Goal: Task Accomplishment & Management: Use online tool/utility

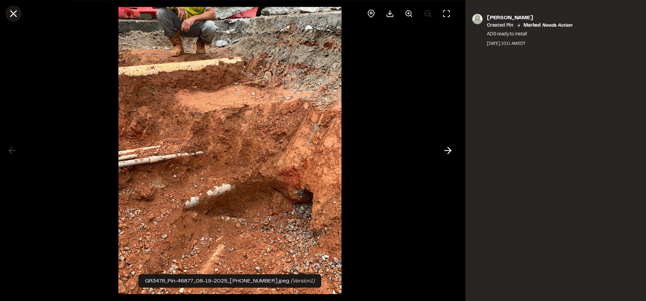
drag, startPoint x: 0, startPoint y: 0, endPoint x: 16, endPoint y: 12, distance: 19.7
click at [16, 11] on line at bounding box center [14, 14] width 6 height 6
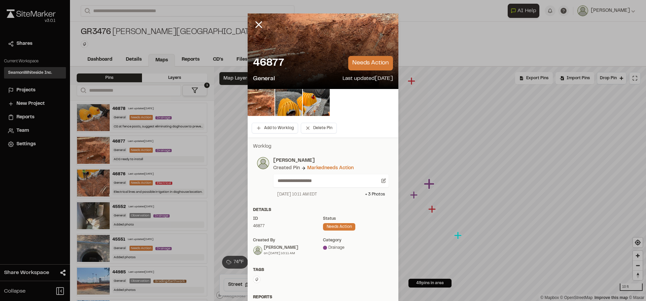
click at [257, 26] on line at bounding box center [259, 25] width 6 height 6
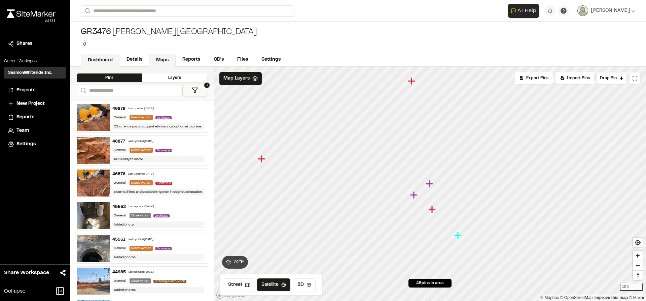
click at [105, 59] on link "Dashboard" at bounding box center [100, 60] width 39 height 13
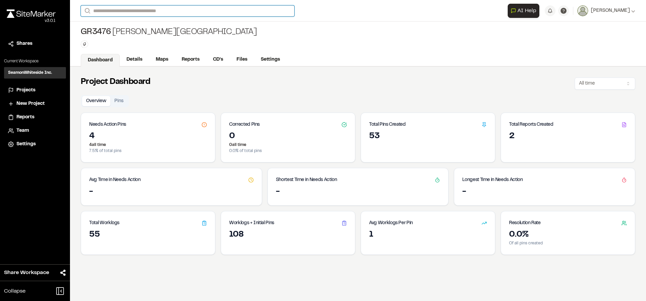
click at [121, 13] on input "Search" at bounding box center [188, 10] width 214 height 11
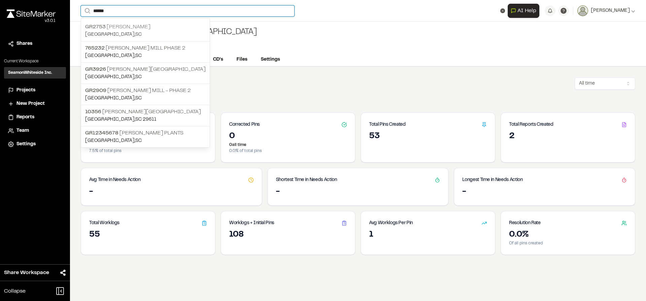
type input "******"
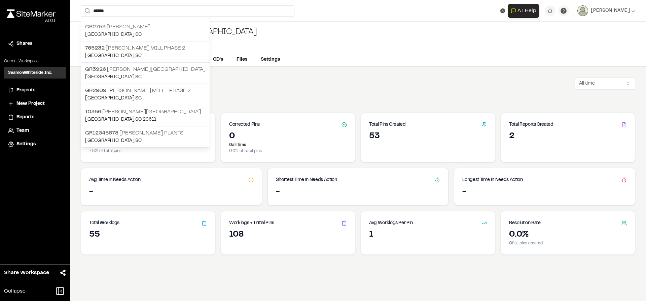
click at [122, 27] on p "GR2753 Judson Mill" at bounding box center [145, 27] width 120 height 8
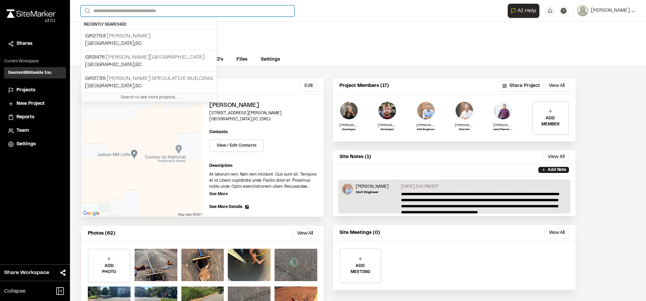
click at [121, 9] on input "Search" at bounding box center [188, 10] width 214 height 11
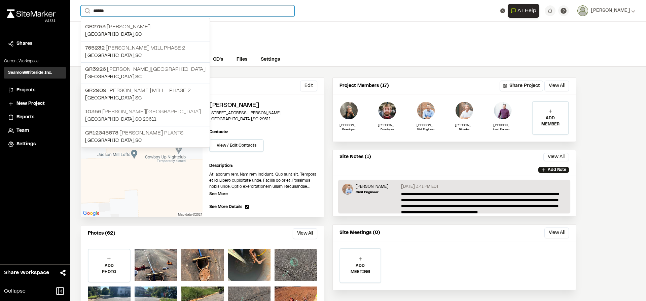
type input "******"
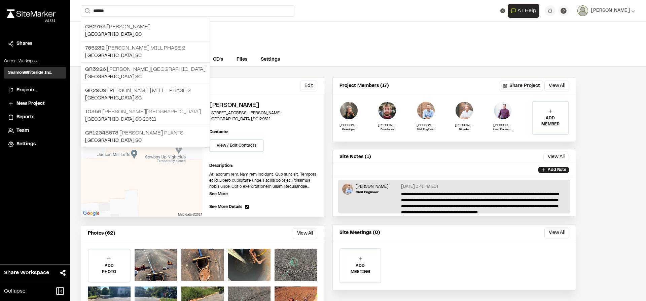
click at [120, 112] on p "10356 Judson Mill North Campus" at bounding box center [145, 112] width 120 height 8
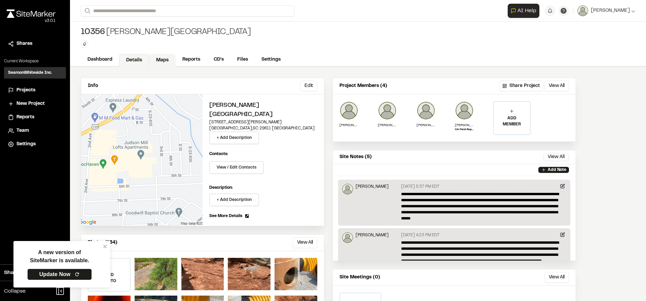
click at [162, 61] on link "Maps" at bounding box center [162, 60] width 27 height 13
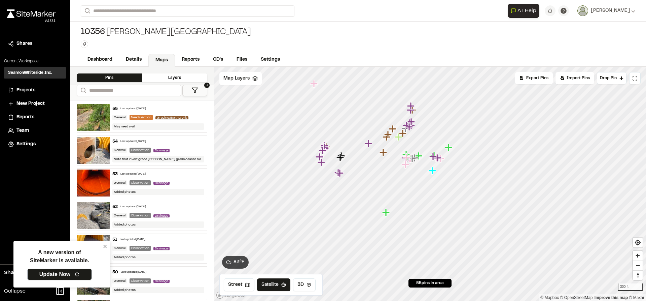
click at [73, 276] on link "Update Now" at bounding box center [59, 273] width 65 height 11
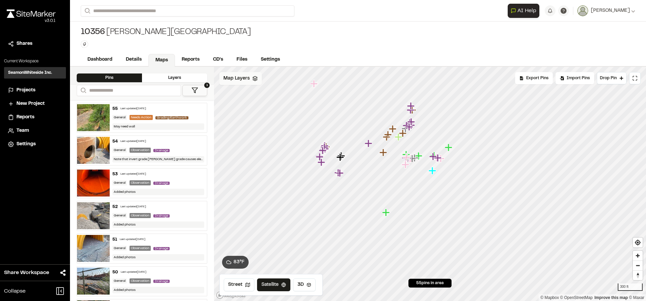
click at [248, 79] on span "Map Layers" at bounding box center [236, 78] width 26 height 7
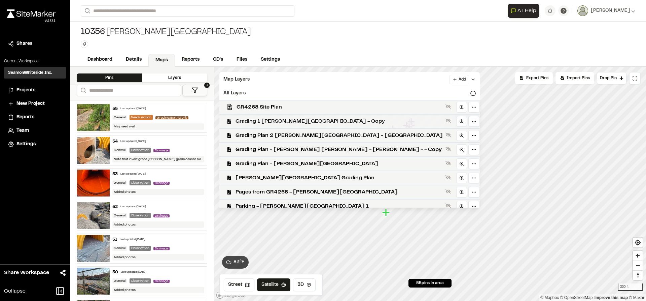
click at [264, 121] on span "Grading 1 [PERSON_NAME][GEOGRAPHIC_DATA] - Copy" at bounding box center [339, 121] width 207 height 8
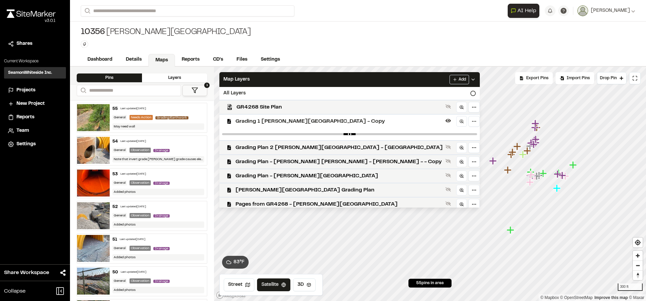
click at [301, 118] on span "Grading 1 [PERSON_NAME][GEOGRAPHIC_DATA] - Copy" at bounding box center [339, 121] width 207 height 8
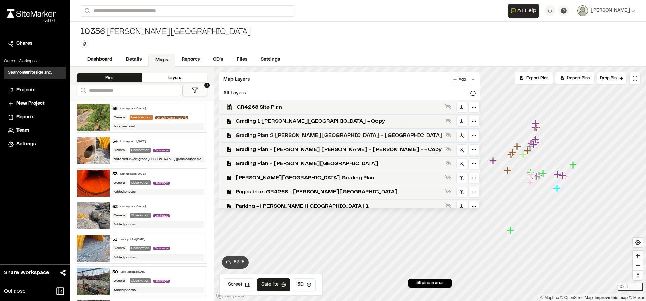
click at [295, 133] on span "Grading Plan 2 [PERSON_NAME][GEOGRAPHIC_DATA] - [GEOGRAPHIC_DATA]" at bounding box center [339, 135] width 207 height 8
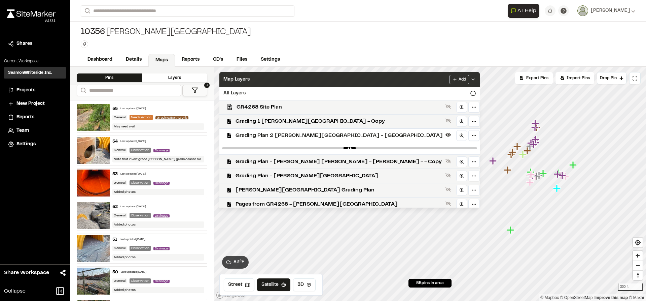
click at [470, 78] on icon at bounding box center [472, 79] width 5 height 5
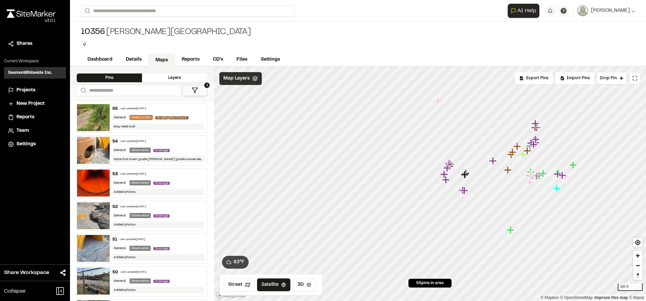
click at [197, 92] on icon at bounding box center [194, 90] width 7 height 7
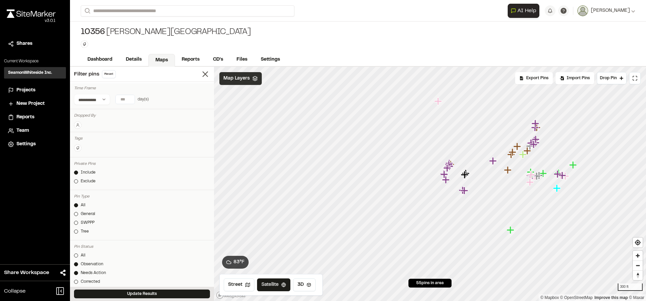
click at [123, 98] on input "number" at bounding box center [125, 99] width 19 height 9
click at [106, 111] on button "7 days" at bounding box center [102, 112] width 17 height 11
click at [149, 295] on button "Update Results" at bounding box center [142, 293] width 136 height 9
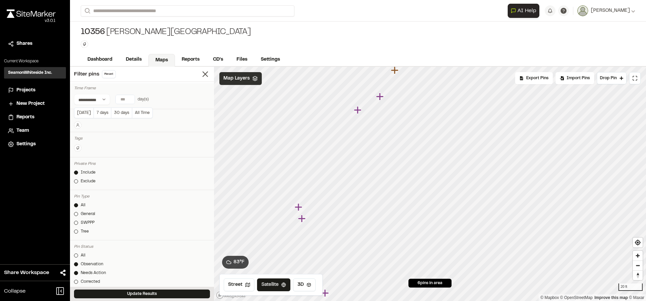
type input "*"
click at [130, 100] on input "*" at bounding box center [125, 99] width 19 height 9
click at [148, 291] on button "Update Results" at bounding box center [142, 293] width 136 height 9
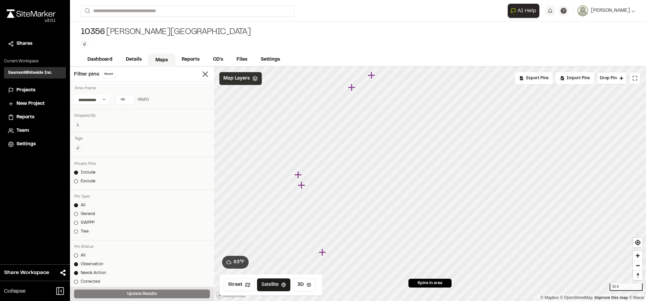
click at [323, 252] on icon "Map marker" at bounding box center [322, 251] width 7 height 7
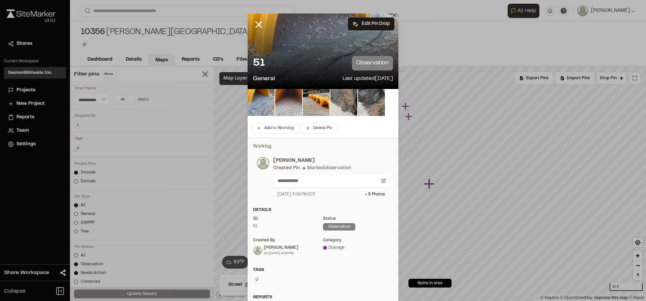
click at [288, 97] on img at bounding box center [288, 102] width 27 height 27
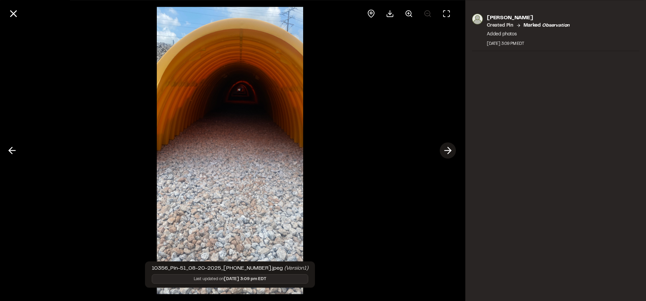
click at [445, 149] on icon at bounding box center [448, 150] width 11 height 11
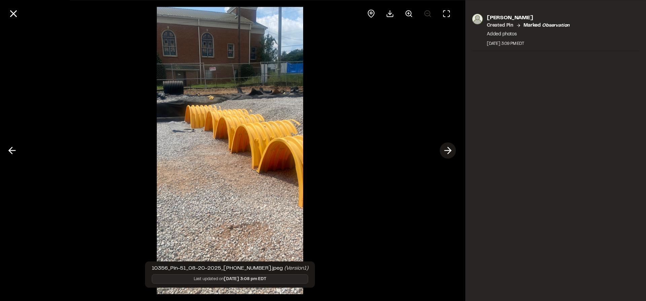
click at [445, 149] on icon at bounding box center [448, 150] width 11 height 11
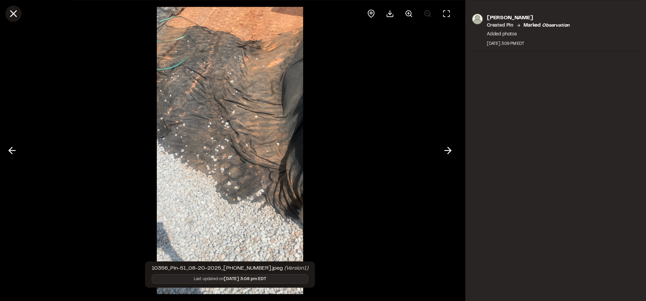
click at [14, 11] on icon at bounding box center [13, 13] width 11 height 11
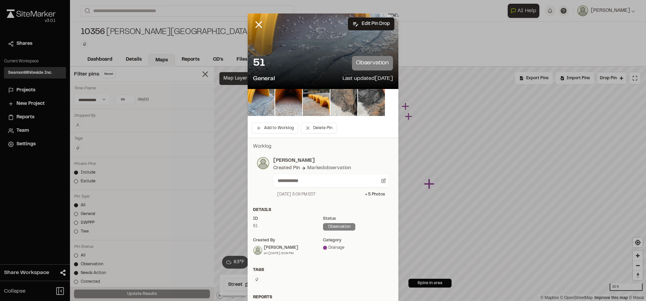
click at [255, 24] on icon at bounding box center [258, 24] width 11 height 11
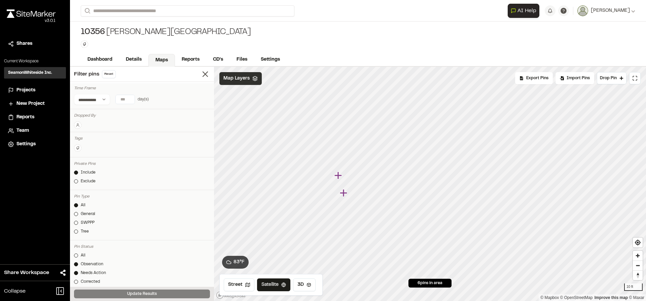
click at [345, 193] on icon "Map marker" at bounding box center [343, 192] width 7 height 7
click at [424, 168] on icon "Map marker" at bounding box center [423, 165] width 7 height 7
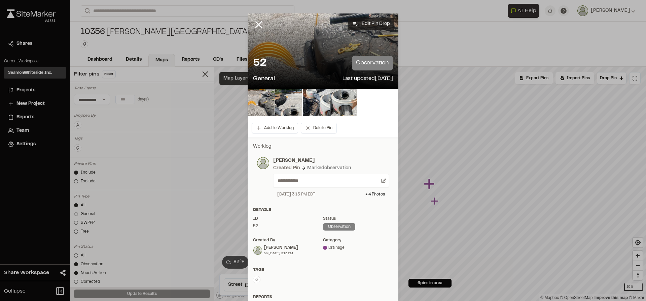
click at [374, 20] on button "Edit Pin Drop" at bounding box center [371, 23] width 46 height 13
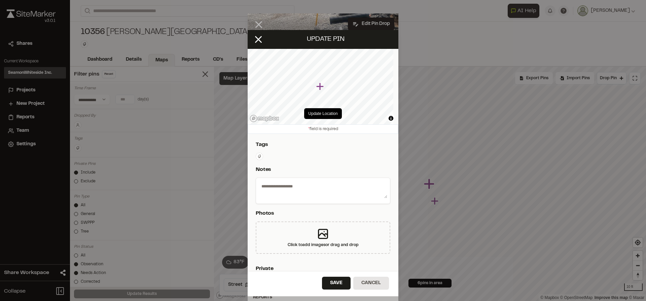
type textarea "**********"
select select "*"
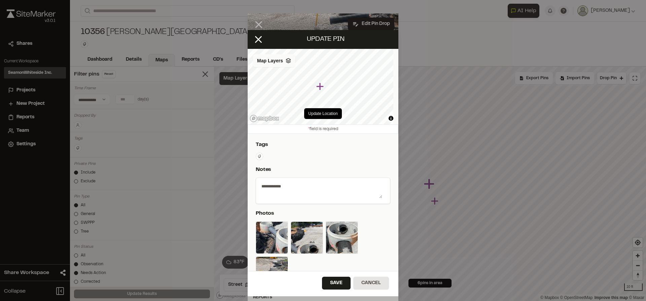
click at [291, 65] on div "Map Layers" at bounding box center [274, 60] width 42 height 13
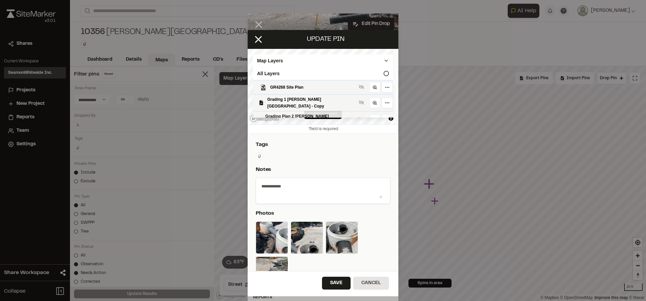
click at [290, 113] on span "Grading Plan 2 [PERSON_NAME][GEOGRAPHIC_DATA] - [GEOGRAPHIC_DATA]" at bounding box center [311, 119] width 91 height 13
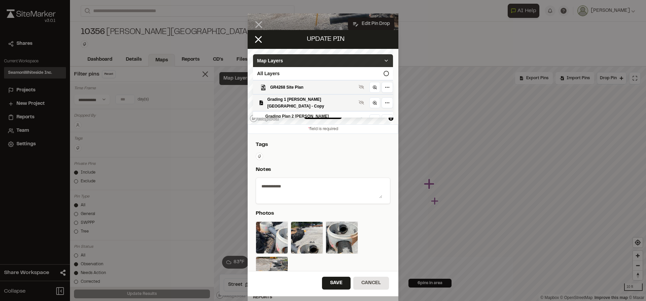
click at [384, 60] on icon at bounding box center [386, 60] width 5 height 5
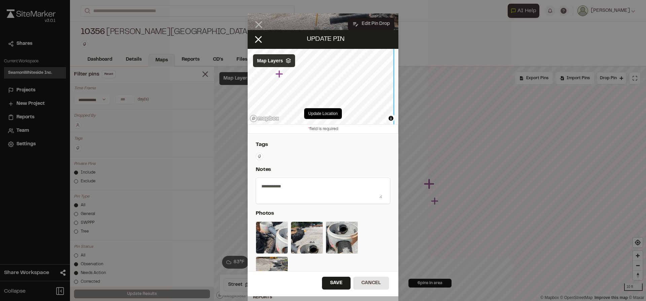
click at [280, 75] on icon "Map marker" at bounding box center [279, 73] width 7 height 7
click at [313, 114] on button "Update Location" at bounding box center [322, 113] width 37 height 11
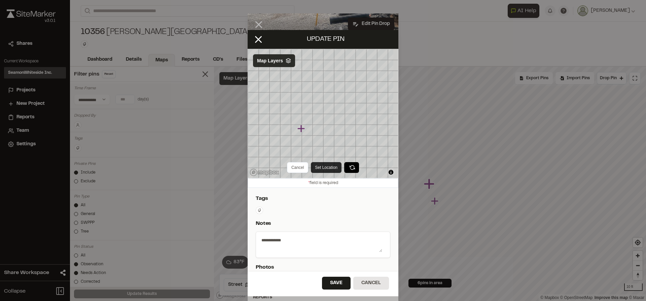
click at [318, 165] on button "Set Location" at bounding box center [326, 167] width 31 height 11
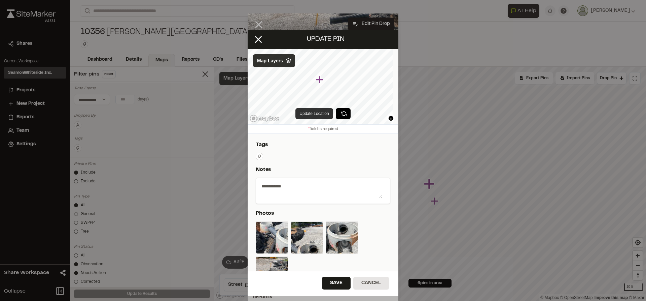
click at [321, 113] on button "Update Location" at bounding box center [313, 113] width 37 height 11
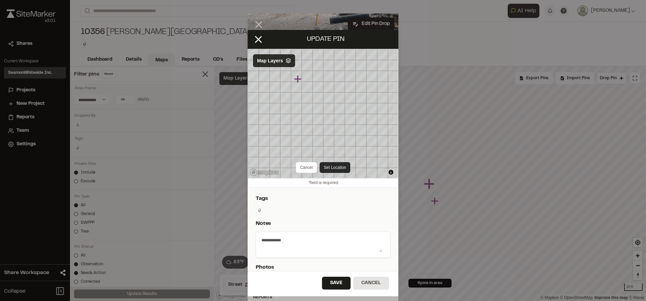
click at [332, 167] on button "Set Location" at bounding box center [335, 167] width 31 height 11
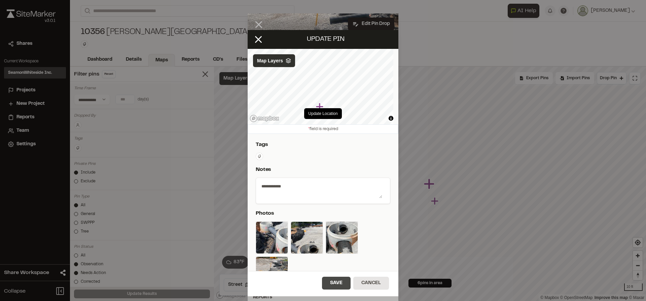
click at [336, 285] on button "Save" at bounding box center [336, 282] width 29 height 13
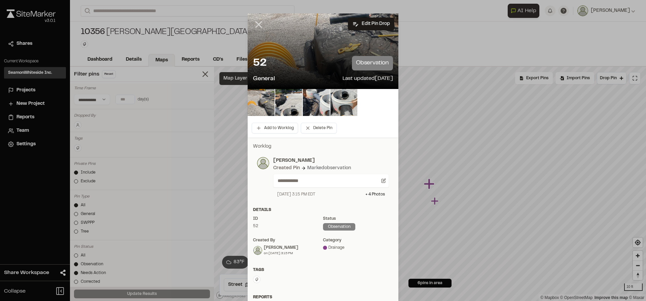
click at [256, 27] on line at bounding box center [259, 25] width 6 height 6
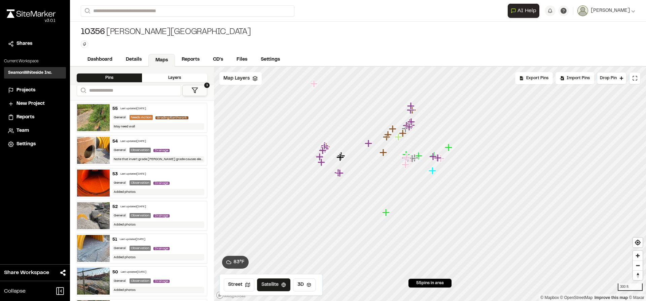
click at [198, 89] on button "1" at bounding box center [194, 90] width 25 height 11
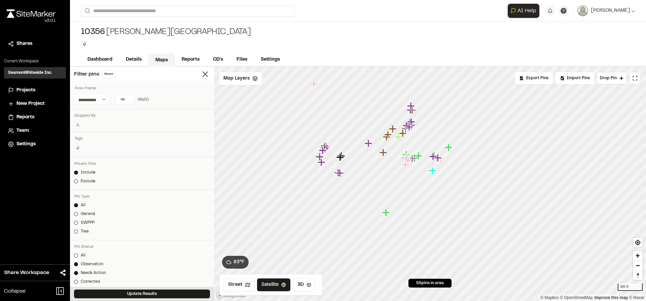
click at [130, 97] on input "*" at bounding box center [125, 99] width 19 height 9
type input "*"
click at [130, 97] on input "*" at bounding box center [125, 99] width 19 height 9
click at [151, 289] on button "Update Results" at bounding box center [142, 293] width 136 height 9
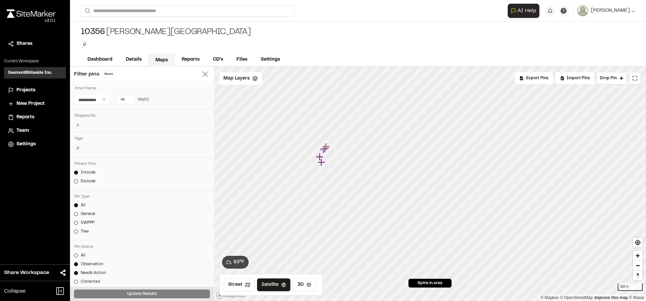
click at [203, 73] on line at bounding box center [205, 74] width 5 height 5
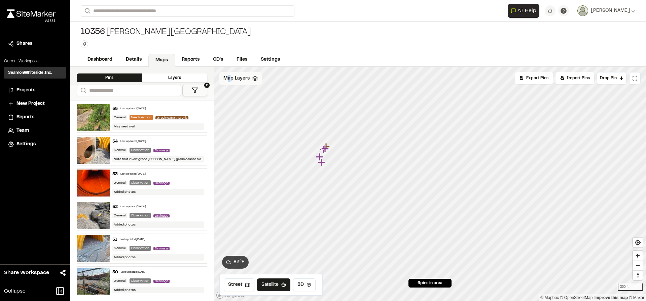
click at [229, 79] on span "Map Layers" at bounding box center [236, 78] width 26 height 7
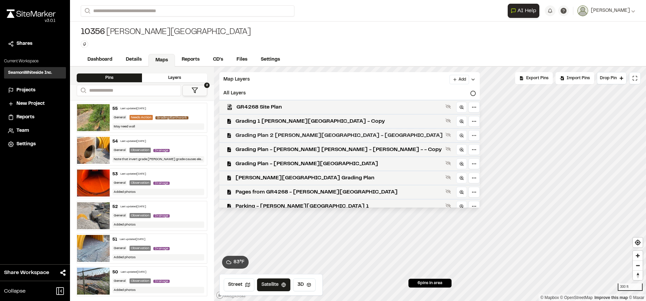
click at [254, 136] on span "Grading Plan 2 [PERSON_NAME][GEOGRAPHIC_DATA] - [GEOGRAPHIC_DATA]" at bounding box center [339, 135] width 207 height 8
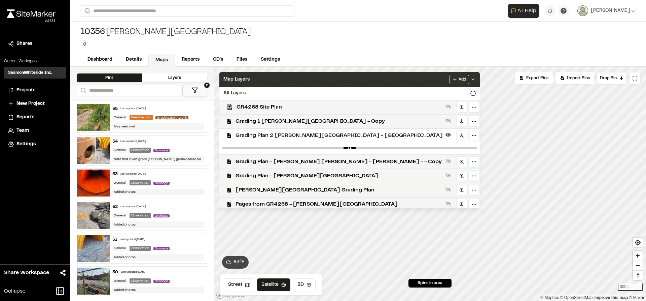
click at [470, 77] on icon at bounding box center [472, 79] width 5 height 5
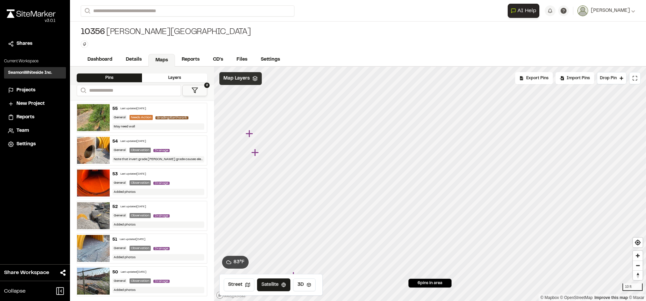
click at [250, 131] on icon "Map marker" at bounding box center [249, 133] width 7 height 7
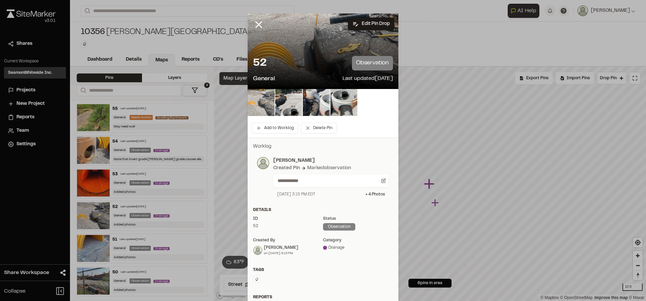
click at [257, 106] on img at bounding box center [261, 102] width 27 height 27
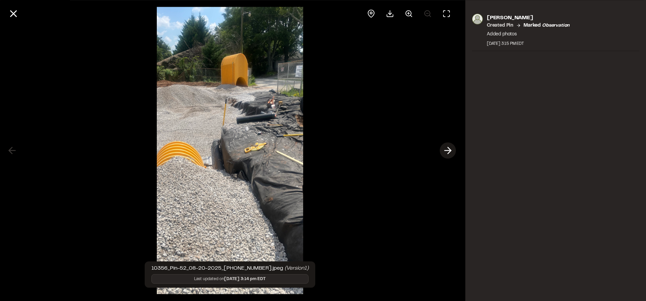
click at [448, 151] on icon at bounding box center [448, 150] width 11 height 11
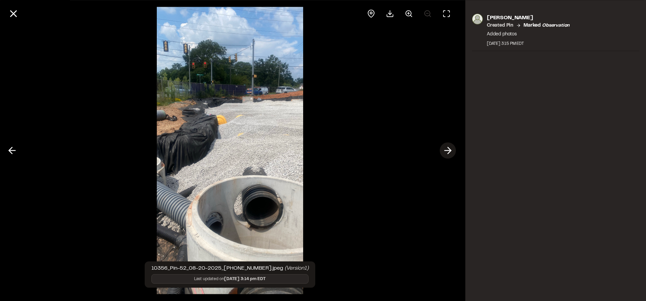
click at [448, 151] on icon at bounding box center [448, 150] width 11 height 11
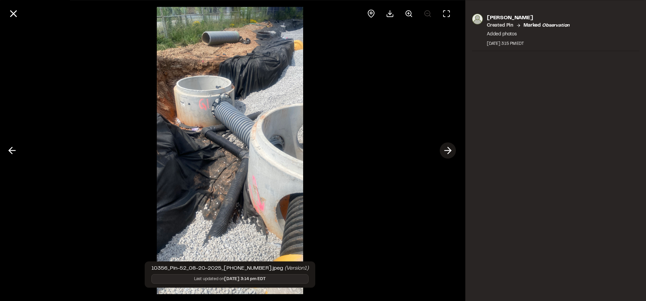
click at [448, 151] on icon at bounding box center [448, 150] width 11 height 11
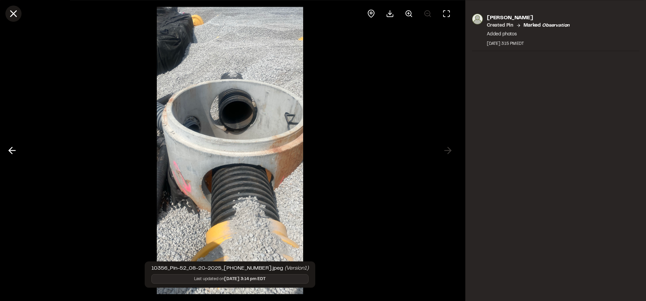
click at [15, 13] on icon at bounding box center [13, 13] width 11 height 11
